Goal: Task Accomplishment & Management: Manage account settings

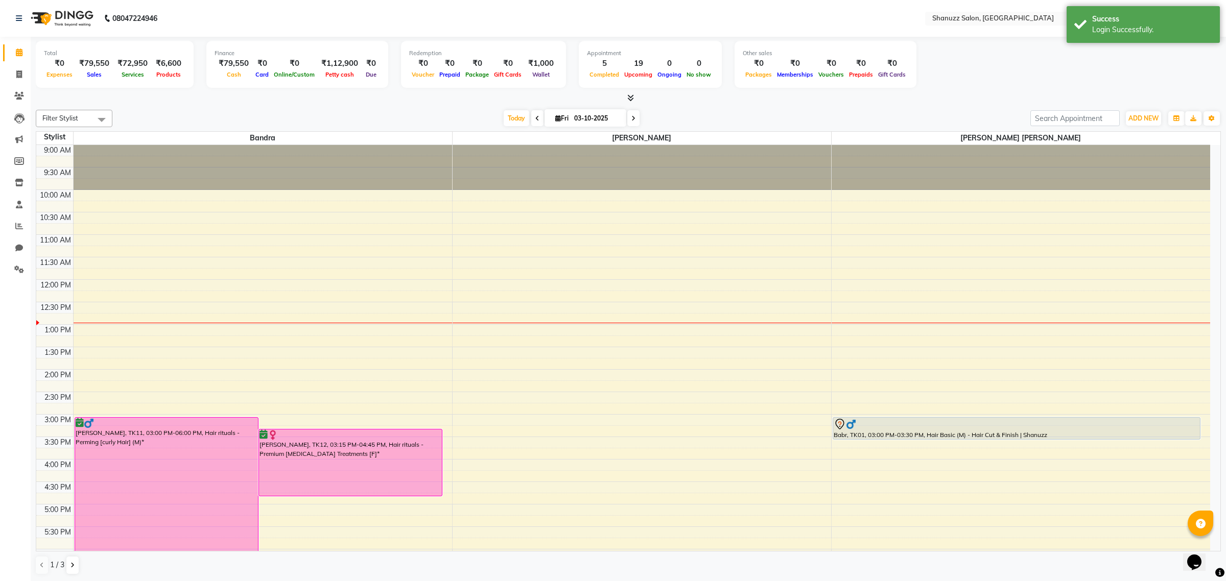
click at [1067, 78] on div "Total ₹0 Expenses ₹79,550 Sales ₹72,950 Services ₹6,600 Products Finance ₹79,55…" at bounding box center [628, 66] width 1185 height 50
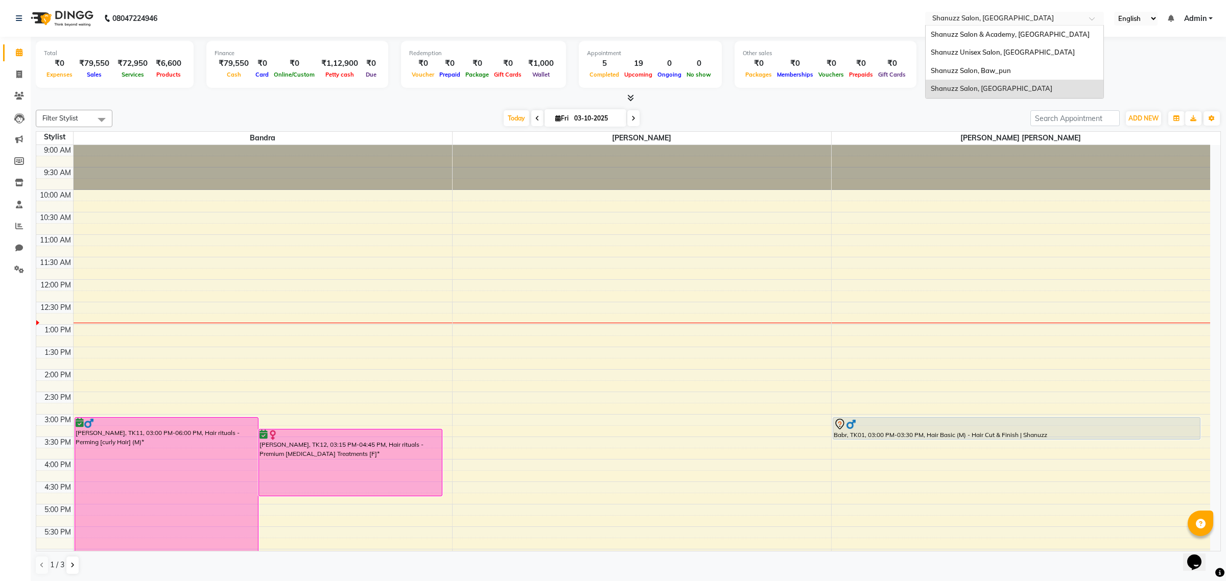
click at [1060, 18] on input "text" at bounding box center [1004, 19] width 148 height 10
click at [1026, 37] on span "Shanuzz Salon & Academy, [GEOGRAPHIC_DATA]" at bounding box center [1009, 34] width 159 height 8
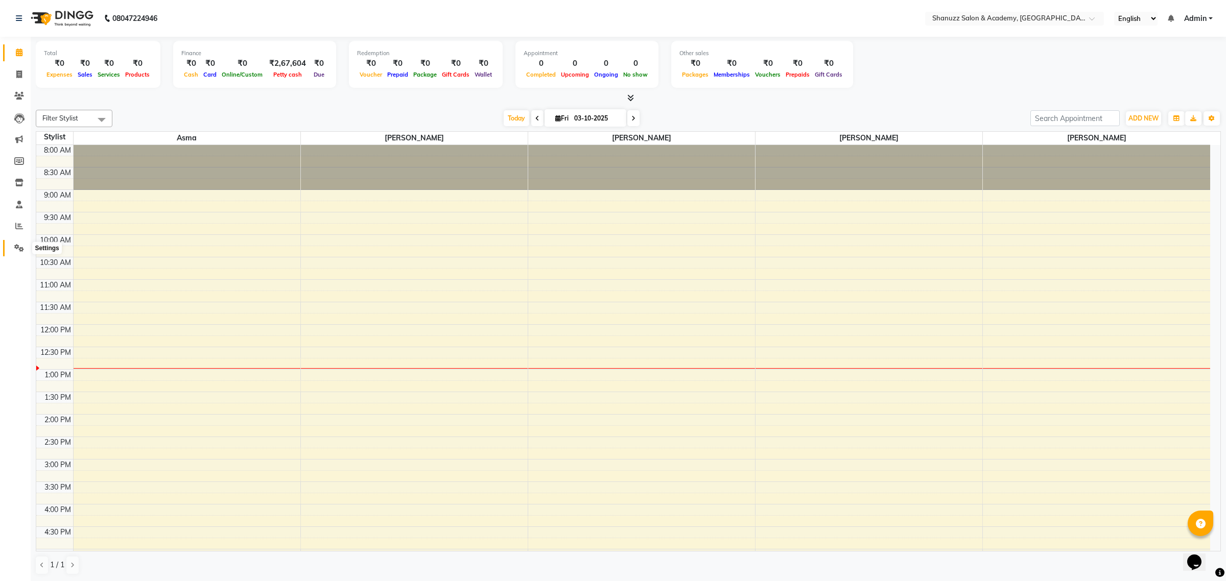
click at [14, 246] on icon at bounding box center [19, 248] width 10 height 8
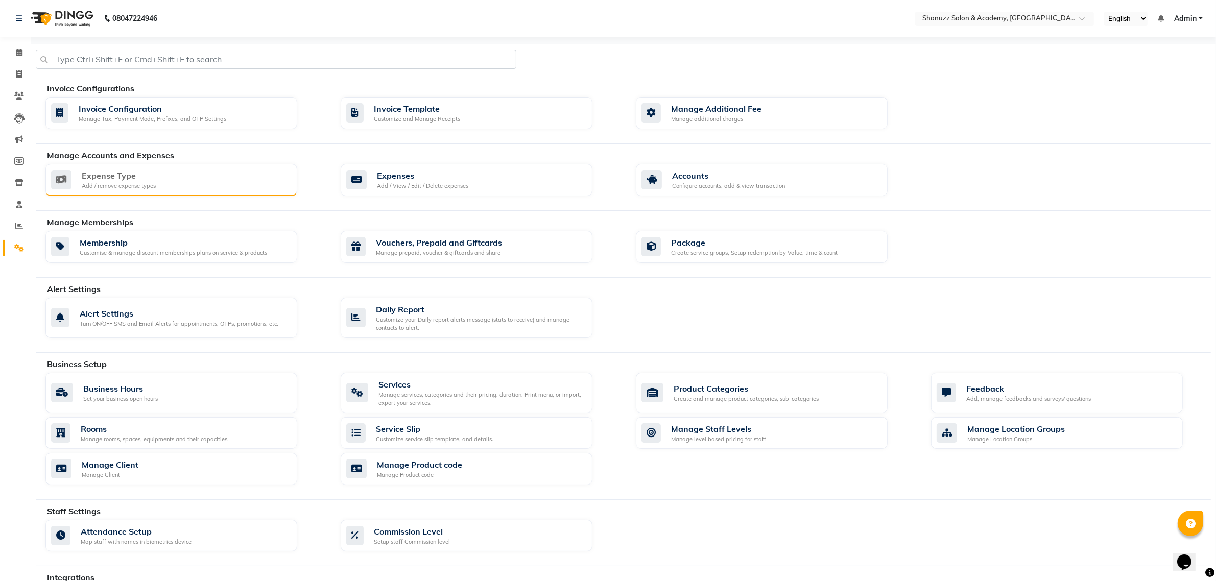
click at [129, 174] on div "Expense Type" at bounding box center [119, 176] width 74 height 12
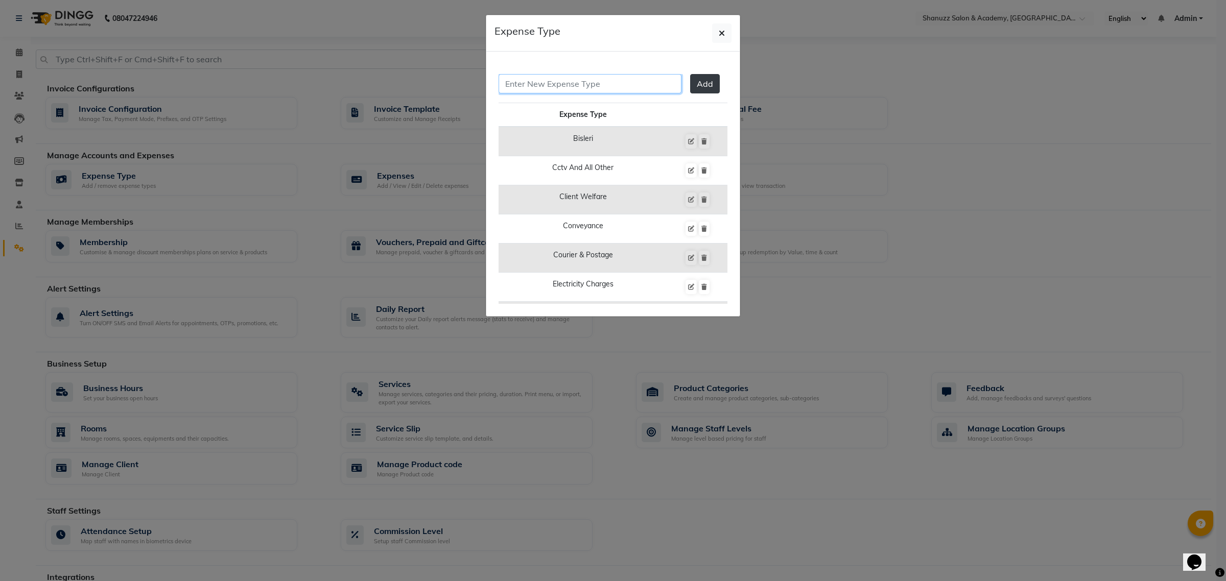
click at [580, 88] on input "text" at bounding box center [589, 83] width 183 height 19
paste input "Supply EMI"
click at [529, 86] on input "Supply EMI" at bounding box center [589, 83] width 183 height 19
type input "Supplies EMI"
click at [697, 84] on span "Add" at bounding box center [705, 84] width 16 height 10
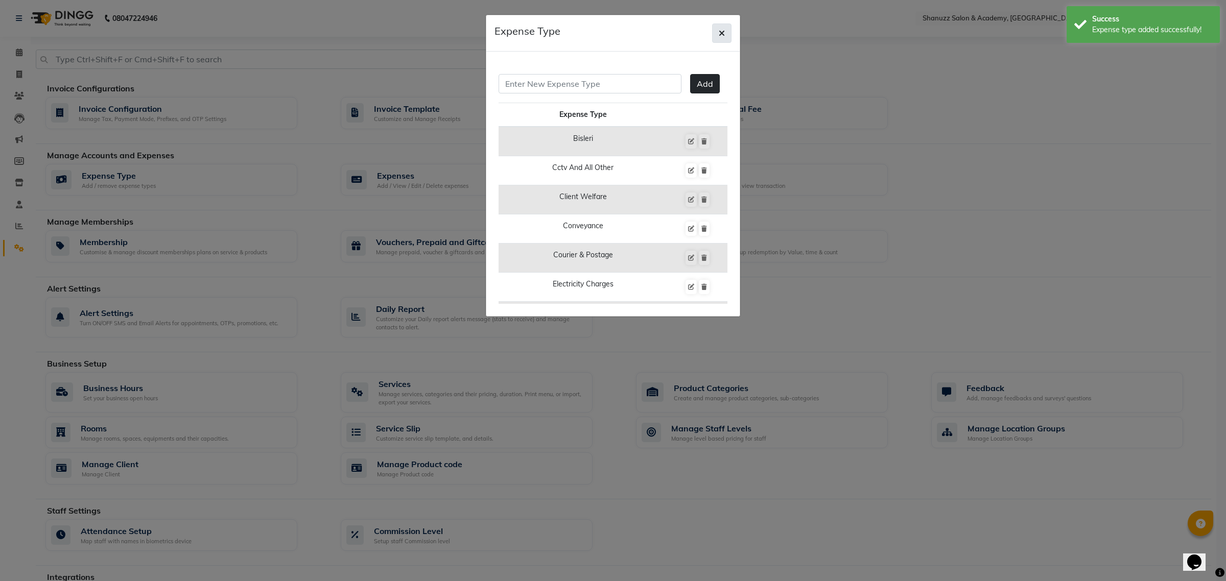
click at [721, 39] on button "button" at bounding box center [721, 32] width 19 height 19
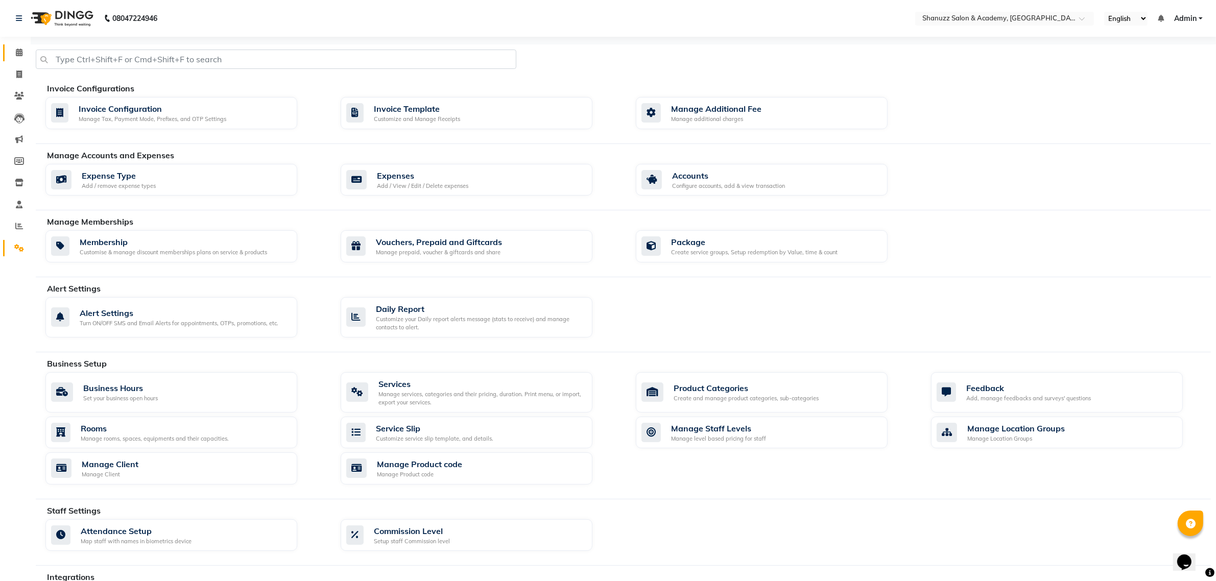
click at [8, 55] on link "Calendar" at bounding box center [15, 52] width 25 height 17
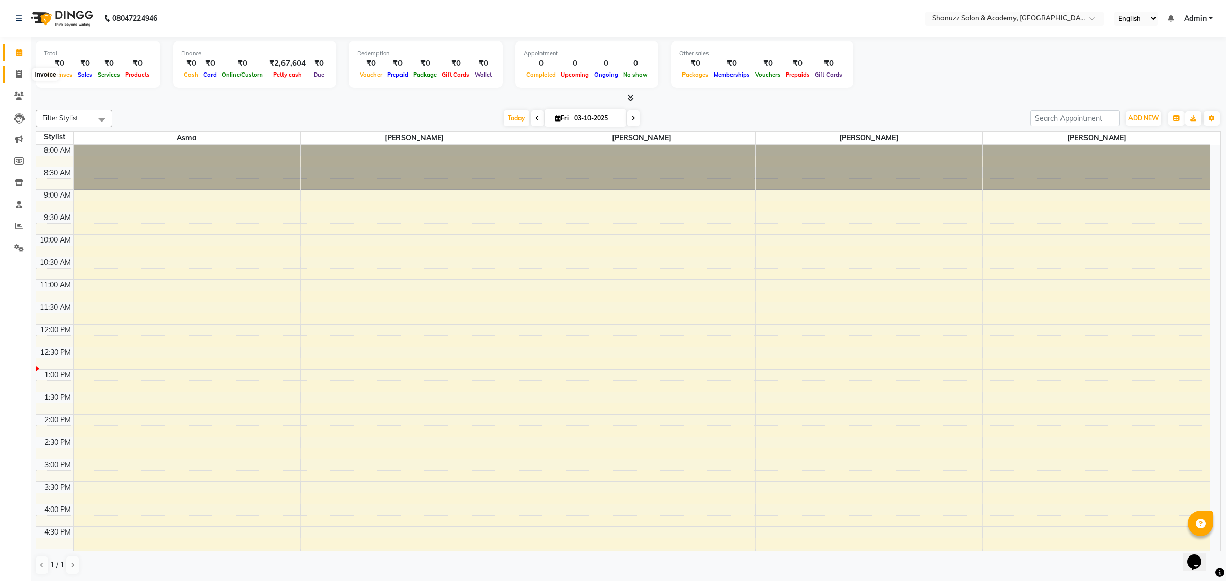
click at [14, 73] on span at bounding box center [19, 75] width 18 height 12
select select "7393"
select select "service"
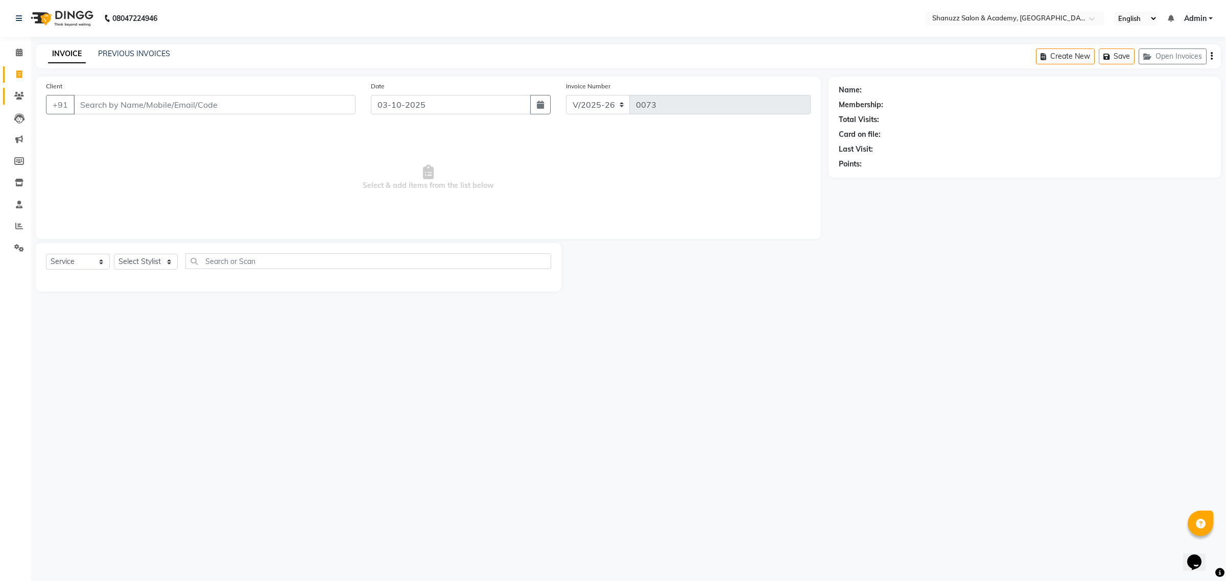
click at [10, 98] on span at bounding box center [19, 96] width 18 height 12
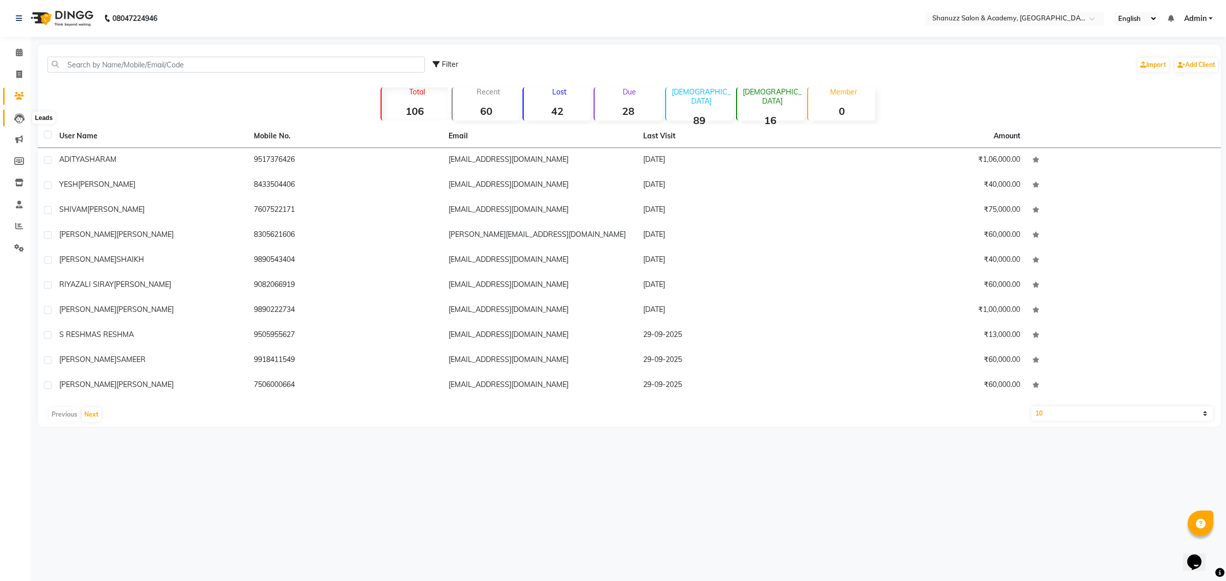
click at [20, 119] on icon at bounding box center [19, 118] width 10 height 10
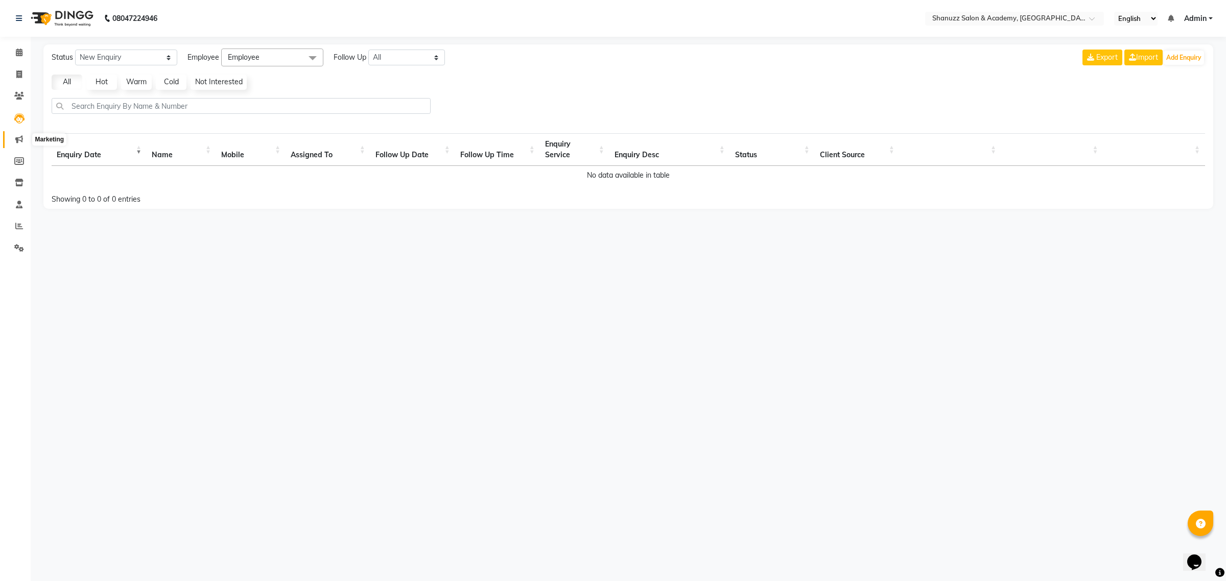
click at [20, 137] on icon at bounding box center [19, 139] width 8 height 8
